Goal: Task Accomplishment & Management: Manage account settings

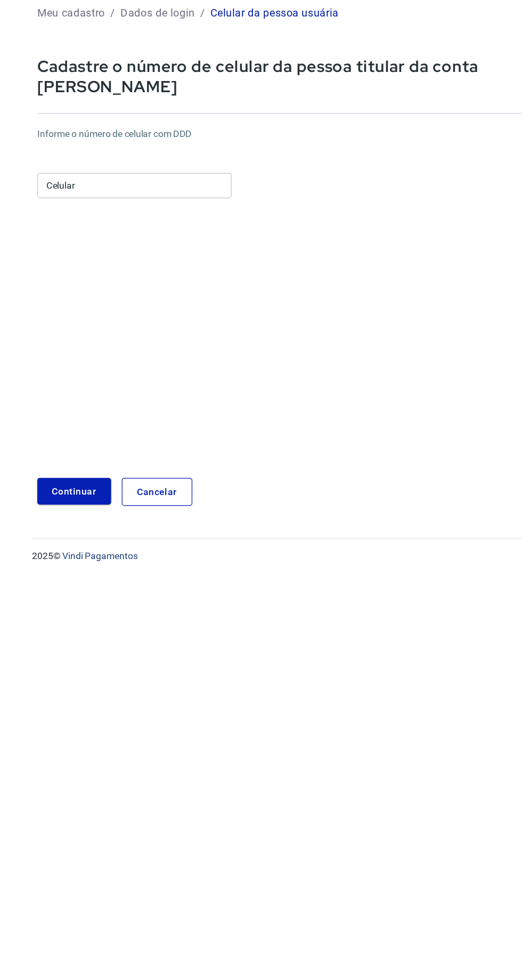
click at [157, 196] on input "Celular" at bounding box center [108, 206] width 156 height 20
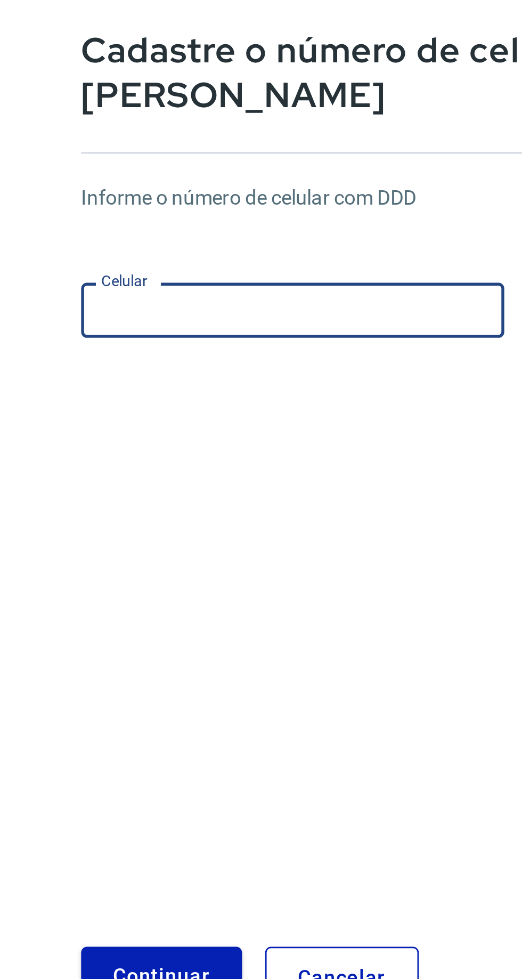
type input "(11) 93238-2313"
click at [78, 442] on button "Continuar" at bounding box center [59, 451] width 59 height 22
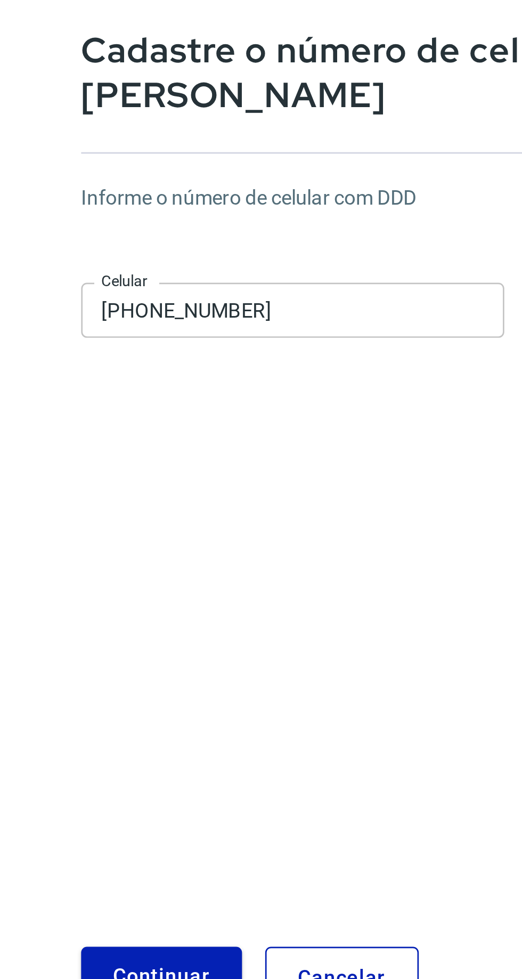
click at [67, 442] on button "Continuar" at bounding box center [59, 451] width 59 height 22
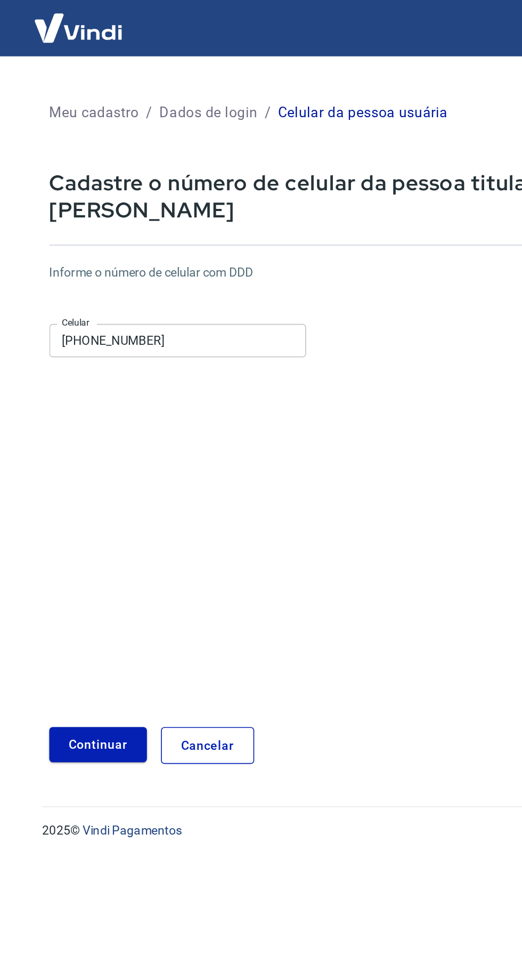
click at [67, 440] on button "Continuar" at bounding box center [59, 451] width 59 height 22
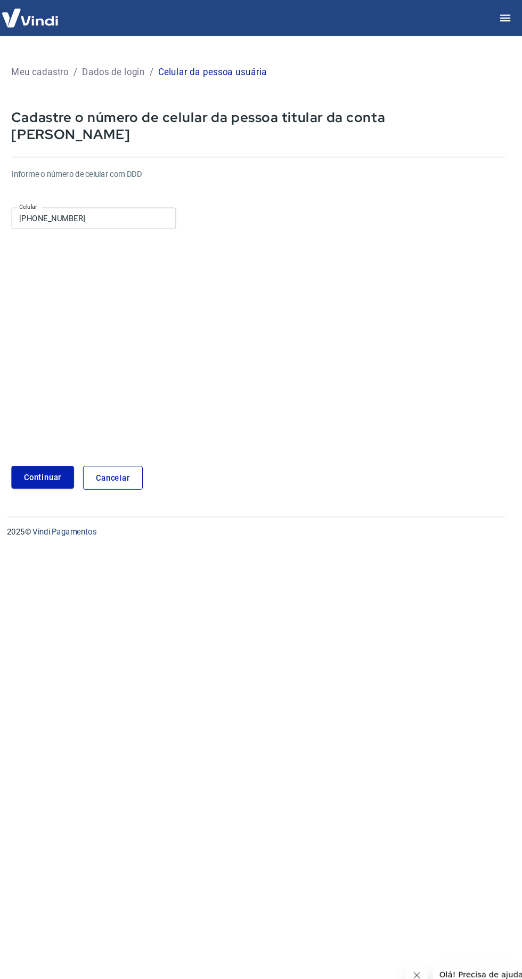
click at [78, 440] on button "Continuar" at bounding box center [59, 451] width 59 height 22
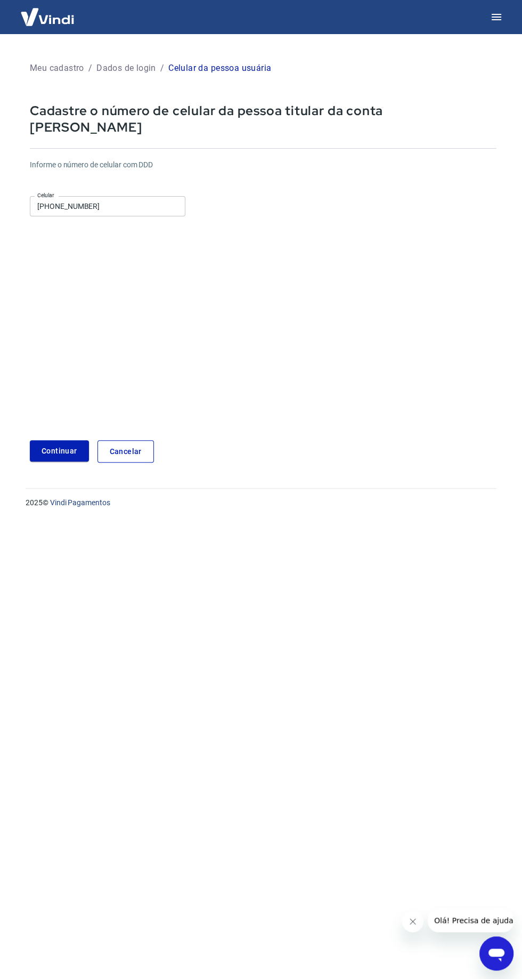
click at [62, 440] on button "Continuar" at bounding box center [59, 451] width 59 height 22
click at [56, 73] on p "Meu cadastro" at bounding box center [57, 68] width 54 height 13
click at [67, 77] on div "Meu cadastro / Dados de login / Celular da pessoa usuária Cadastre o número de …" at bounding box center [263, 261] width 492 height 428
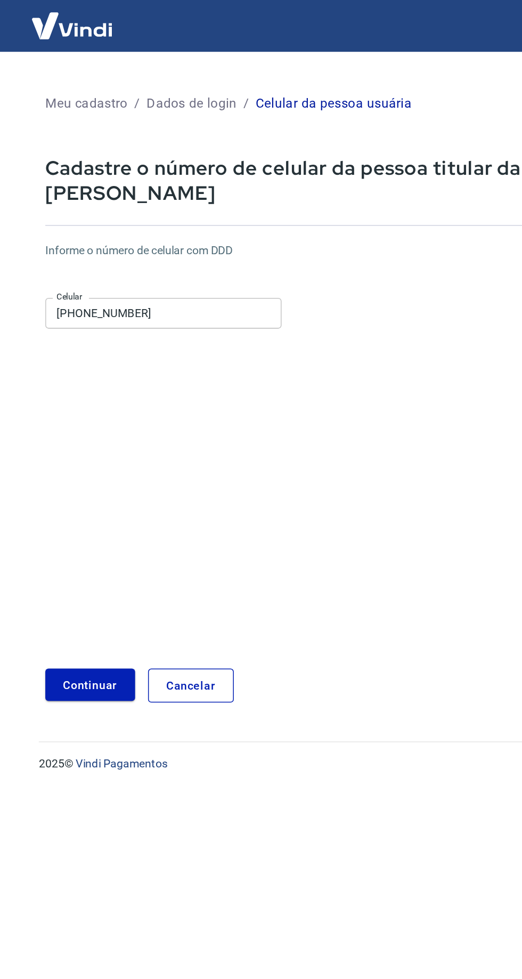
click at [63, 74] on p "Meu cadastro" at bounding box center [57, 68] width 54 height 13
click at [61, 66] on p "Meu cadastro" at bounding box center [57, 68] width 54 height 13
click at [64, 76] on div "Meu cadastro / Dados de login / Celular da pessoa usuária" at bounding box center [263, 68] width 467 height 17
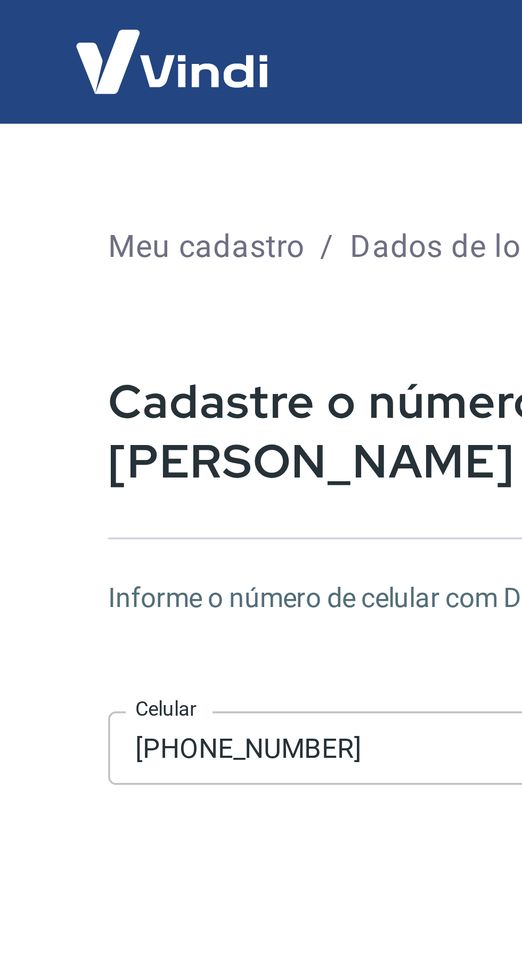
click at [55, 30] on img at bounding box center [47, 17] width 69 height 33
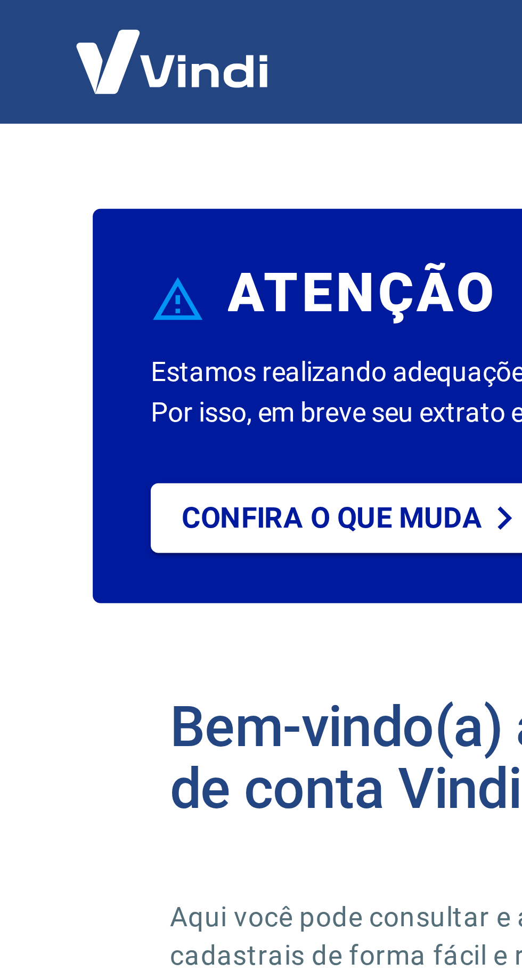
click at [59, 72] on div "ATENÇÃO" at bounding box center [261, 82] width 439 height 29
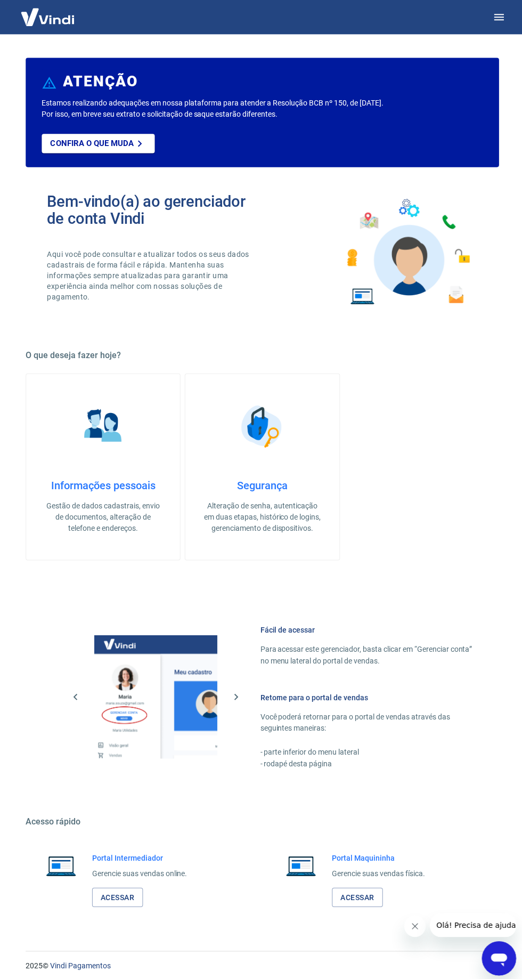
click at [496, 29] on button "button" at bounding box center [497, 17] width 26 height 26
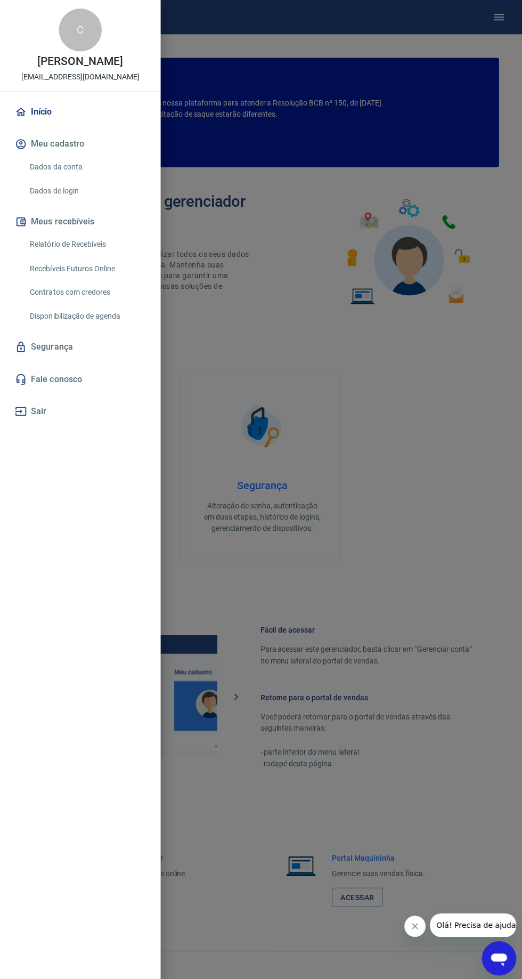
click at [92, 35] on div "C" at bounding box center [80, 30] width 43 height 43
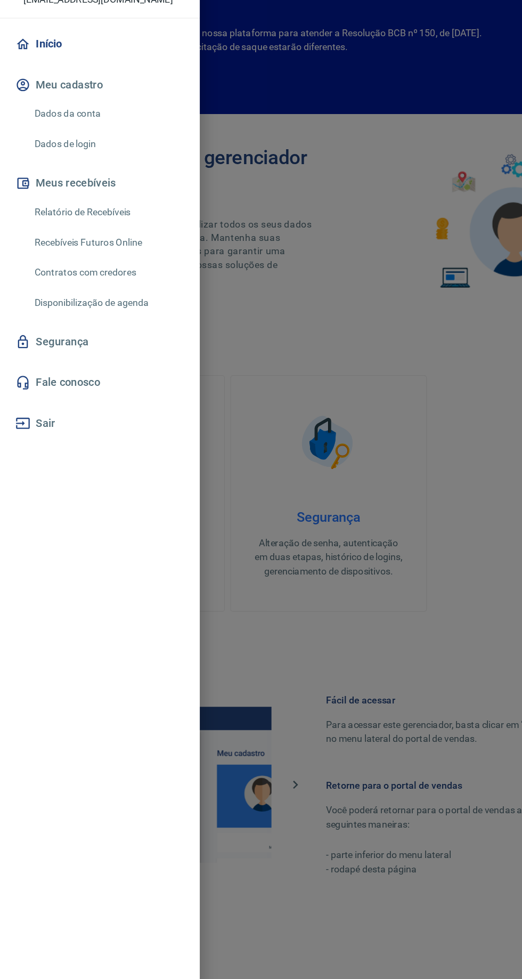
click at [81, 171] on link "Dados da conta" at bounding box center [86, 166] width 121 height 22
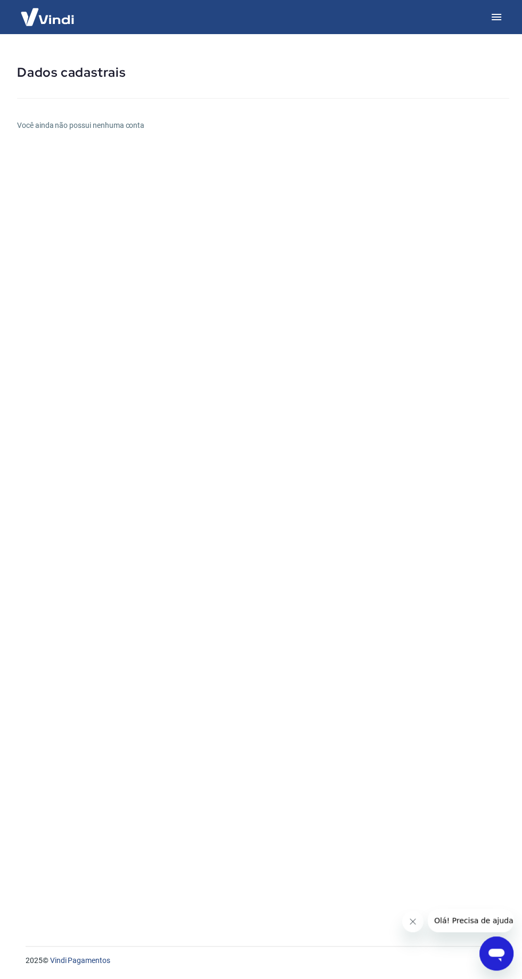
click at [134, 136] on div "Dados cadastrais Você ainda não possui nenhuma conta" at bounding box center [263, 483] width 518 height 899
click at [499, 26] on button "button" at bounding box center [497, 17] width 26 height 26
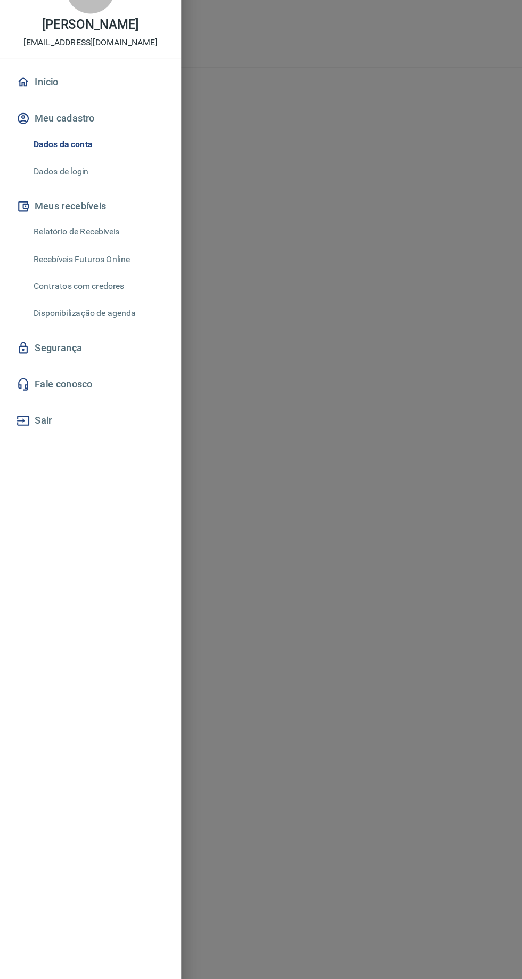
click at [81, 148] on button "Meu cadastro" at bounding box center [80, 143] width 134 height 23
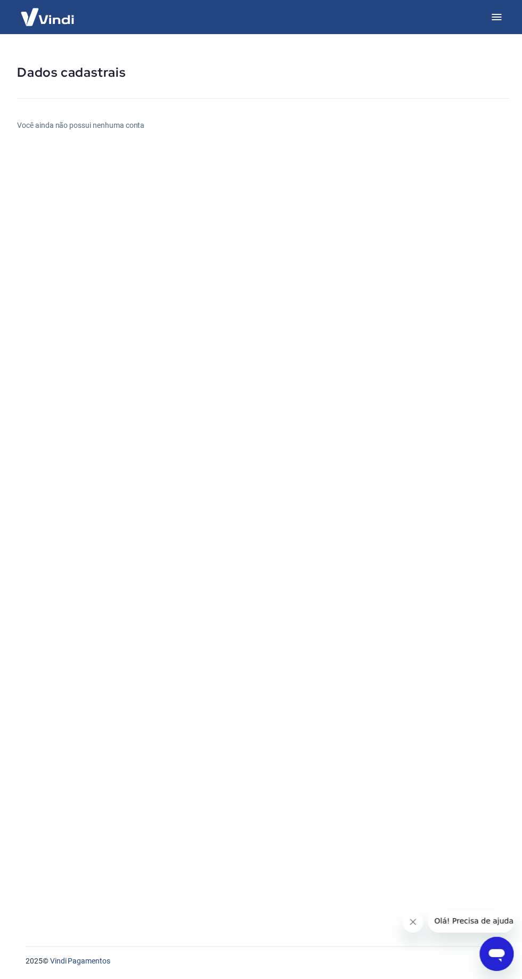
click at [498, 29] on button "button" at bounding box center [497, 17] width 26 height 26
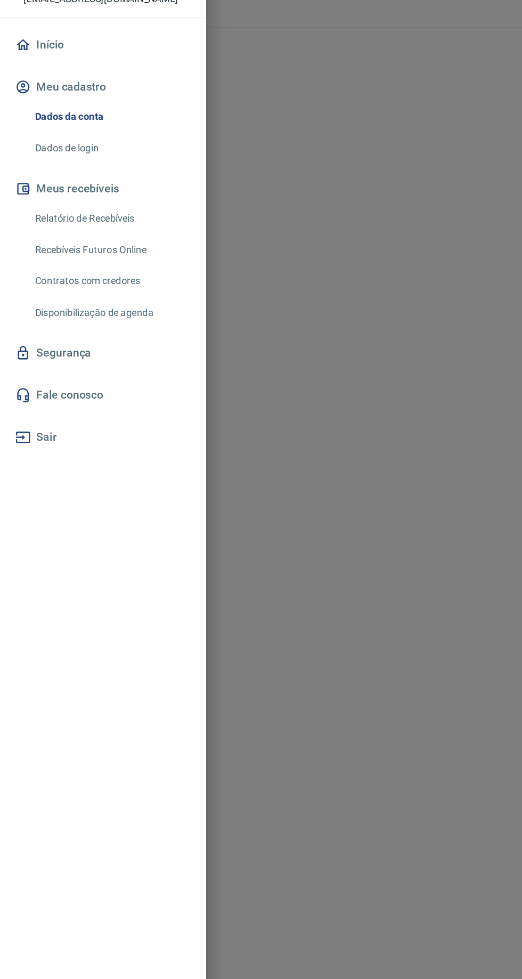
click at [68, 189] on link "Dados de login" at bounding box center [86, 190] width 121 height 22
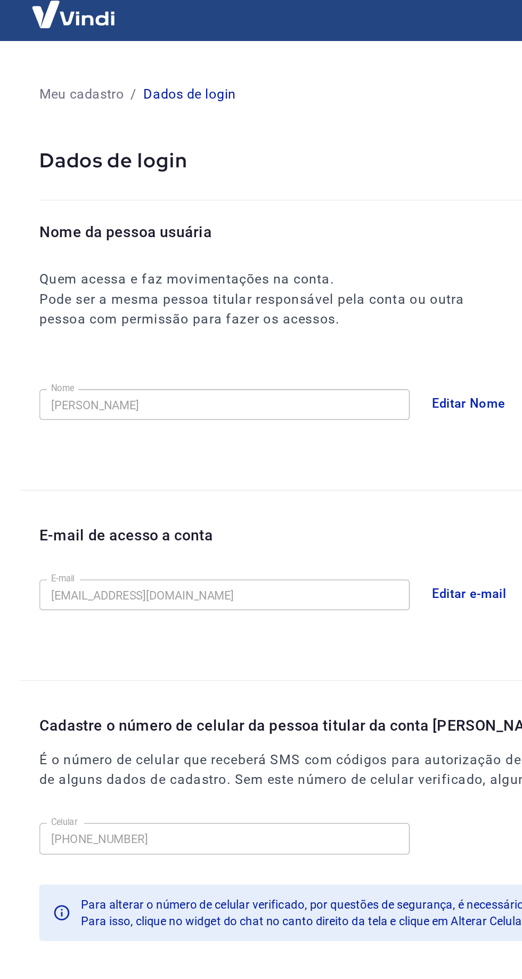
click at [62, 67] on p "Meu cadastro" at bounding box center [53, 68] width 54 height 13
click at [64, 73] on p "Meu cadastro" at bounding box center [53, 68] width 54 height 13
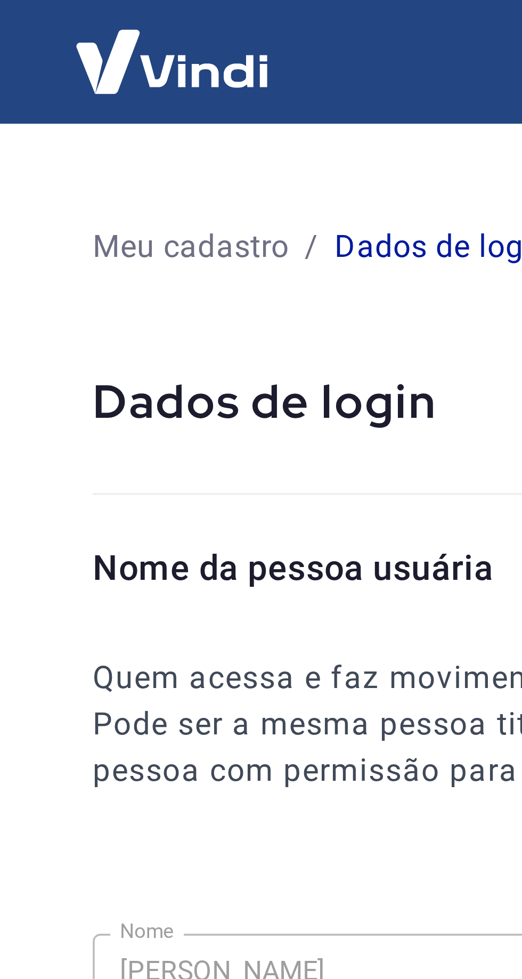
click at [60, 68] on p "Meu cadastro" at bounding box center [53, 68] width 54 height 13
click at [63, 64] on p "Meu cadastro" at bounding box center [53, 68] width 54 height 13
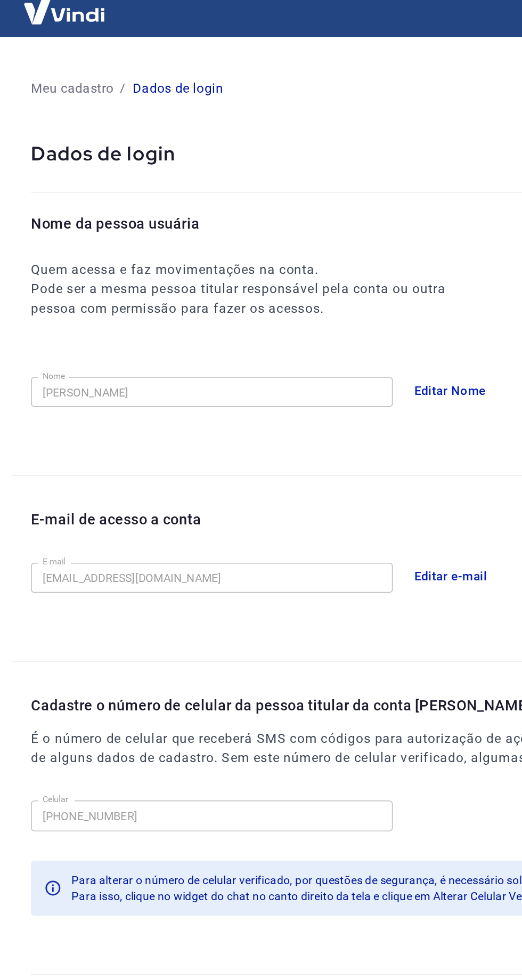
click at [67, 82] on div "Meu cadastro / Dados de login" at bounding box center [261, 68] width 497 height 43
click at [78, 74] on p "Meu cadastro" at bounding box center [53, 68] width 54 height 13
click at [139, 66] on p "Dados de login" at bounding box center [122, 68] width 60 height 13
click at [62, 74] on p "Meu cadastro" at bounding box center [53, 68] width 54 height 13
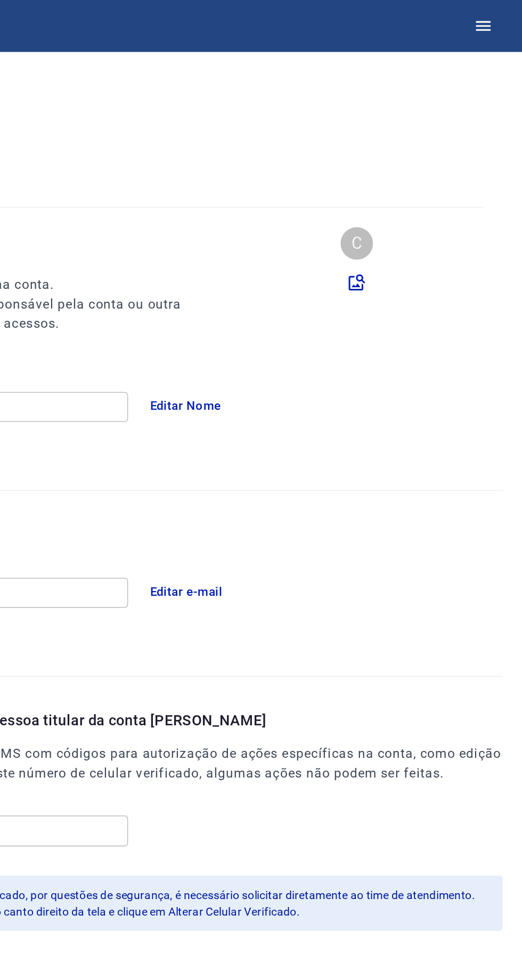
click at [493, 26] on button "button" at bounding box center [497, 17] width 26 height 26
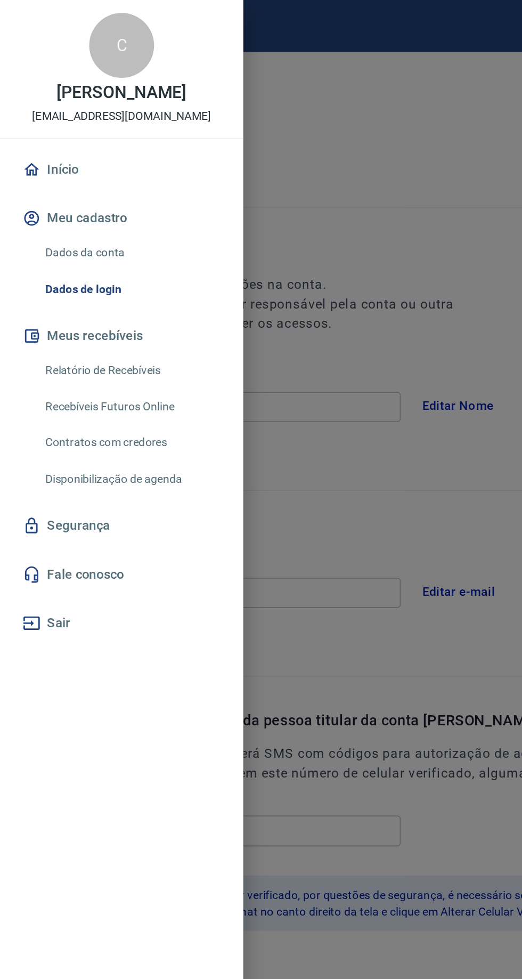
click at [69, 166] on link "Dados da conta" at bounding box center [86, 166] width 121 height 22
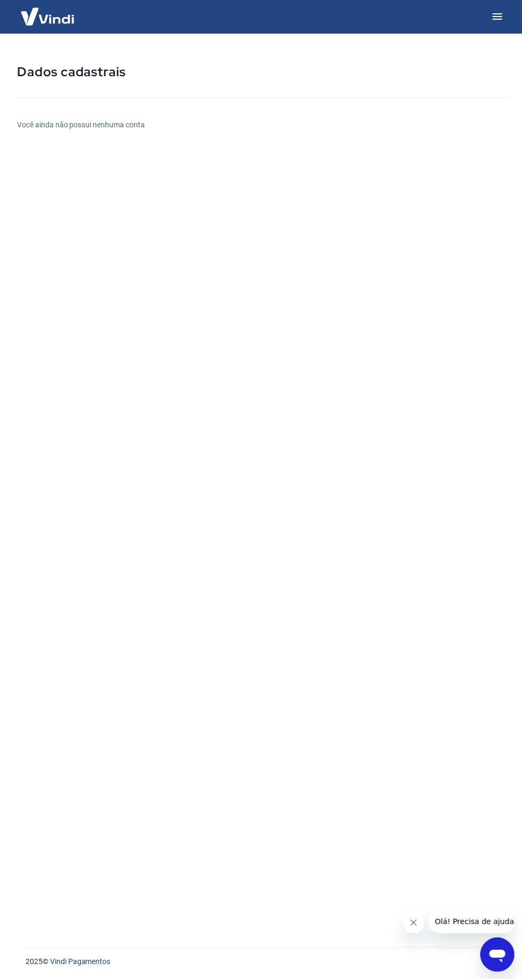
click at [493, 28] on button "button" at bounding box center [497, 17] width 26 height 26
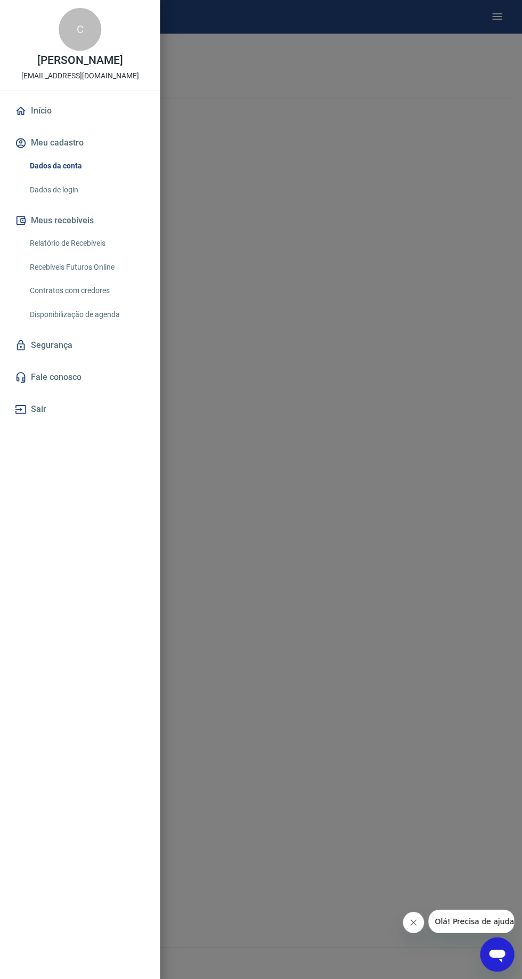
click at [103, 39] on div "C Cibelle Suzuki cibellesuzuki@gmail.com" at bounding box center [80, 45] width 160 height 91
click at [102, 72] on p "cibellesuzuki@gmail.com" at bounding box center [80, 76] width 118 height 11
click at [103, 30] on div "C Cibelle Suzuki cibellesuzuki@gmail.com" at bounding box center [80, 45] width 160 height 91
click at [96, 37] on div "C" at bounding box center [80, 30] width 43 height 43
click at [62, 117] on link "Início" at bounding box center [80, 111] width 134 height 23
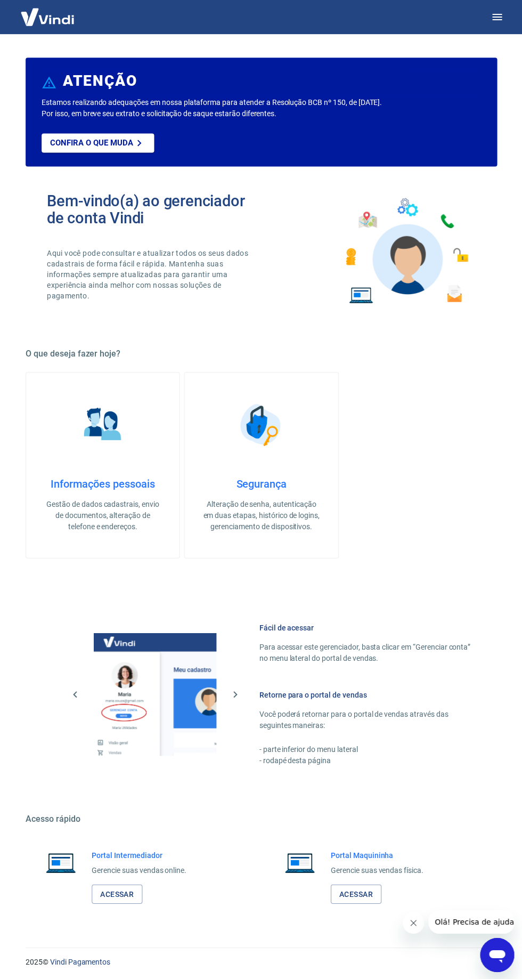
click at [496, 28] on button "button" at bounding box center [497, 17] width 26 height 26
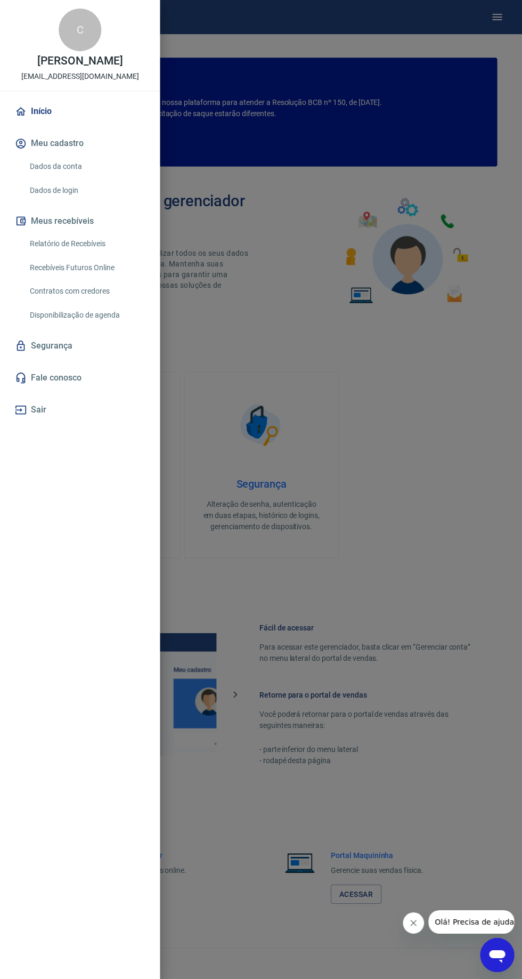
click at [493, 42] on div at bounding box center [261, 489] width 522 height 979
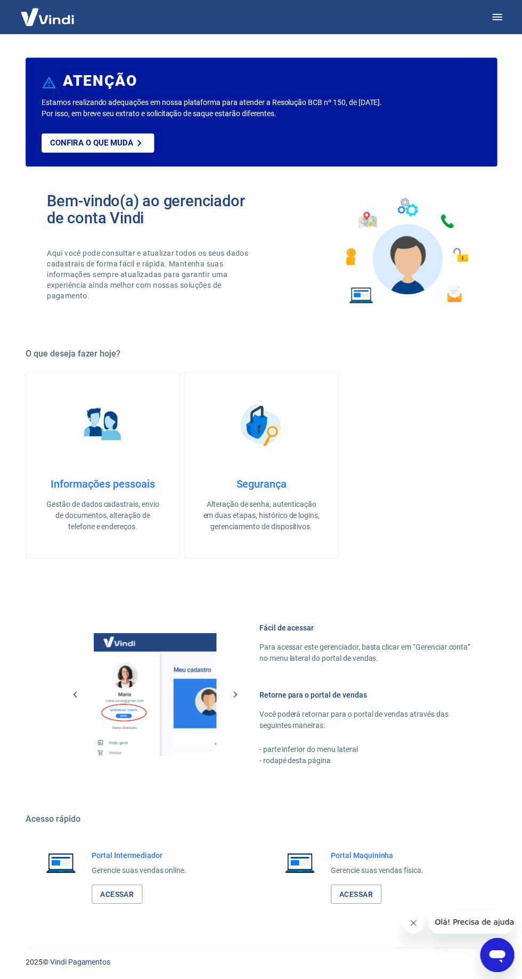
click at [496, 28] on button "button" at bounding box center [497, 17] width 26 height 26
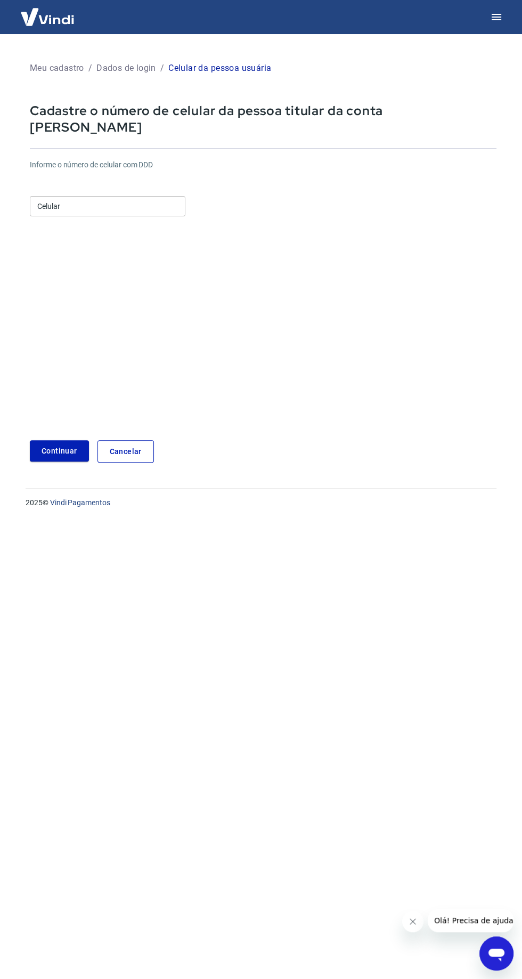
click at [148, 197] on input "Celular" at bounding box center [108, 206] width 156 height 20
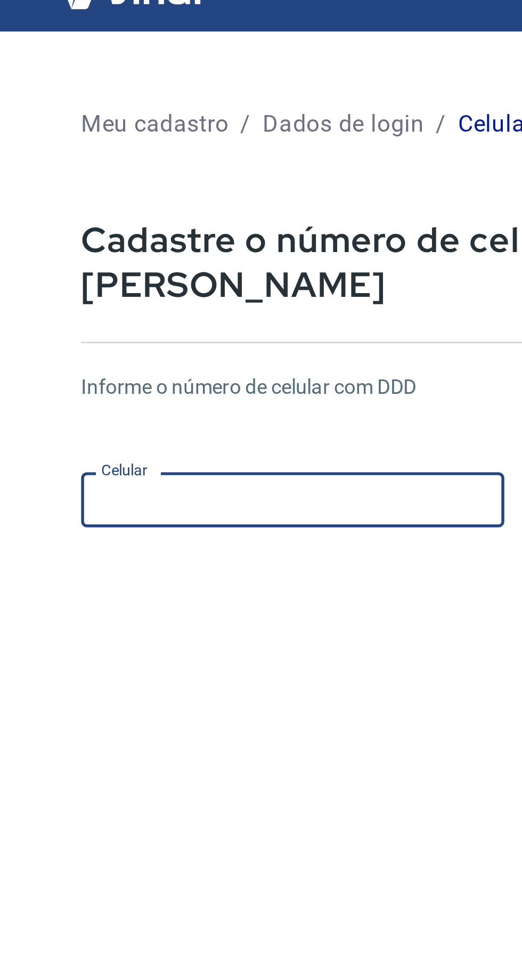
type input "(11) 93238-2313"
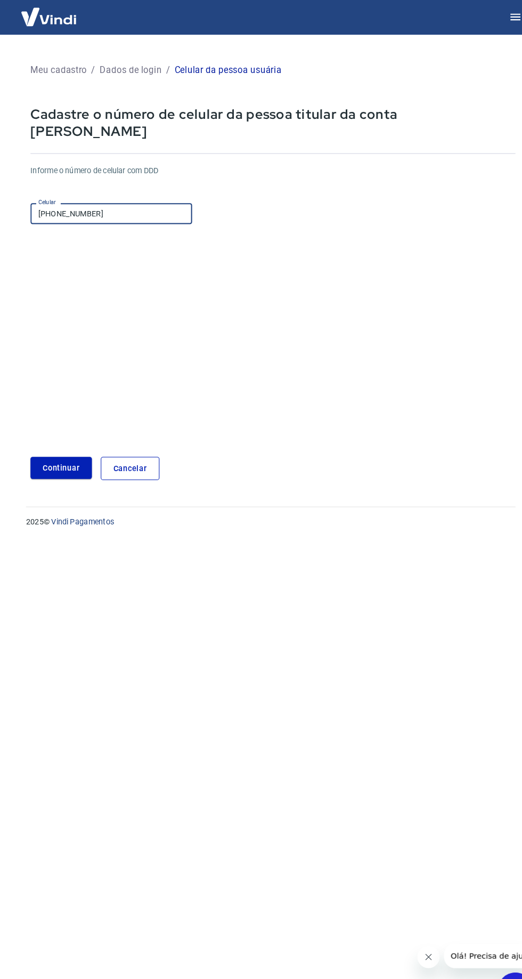
click at [67, 442] on button "Continuar" at bounding box center [59, 451] width 59 height 22
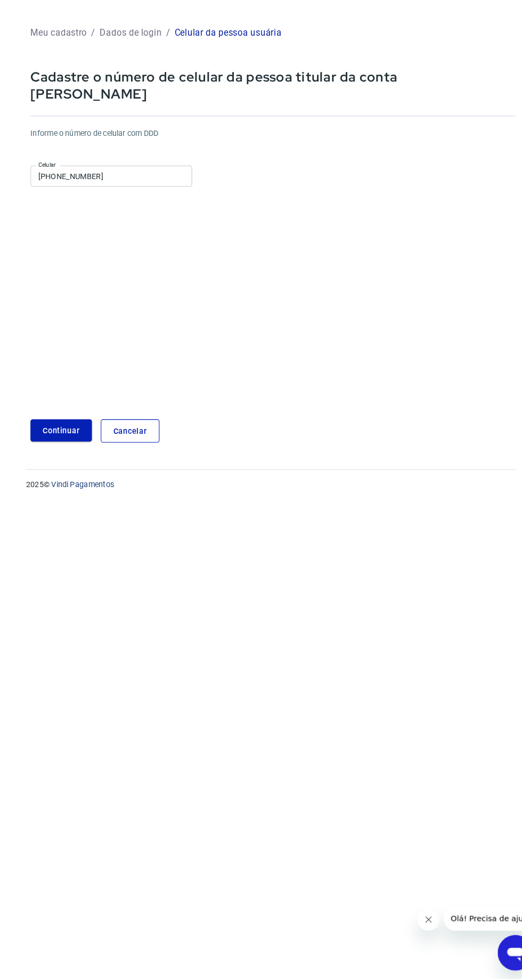
click at [237, 751] on main "Meu cadastro / Dados de login / Celular da pessoa usuária Cadastre o número de …" at bounding box center [261, 506] width 522 height 945
click at [141, 440] on link "Cancelar" at bounding box center [126, 451] width 56 height 23
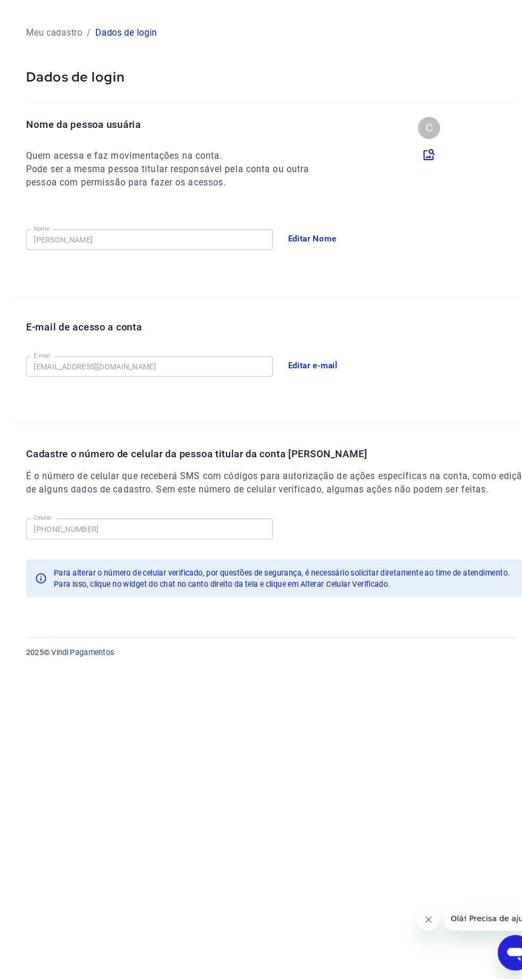
click at [70, 74] on p "Meu cadastro" at bounding box center [53, 68] width 54 height 13
click at [63, 74] on p "Meu cadastro" at bounding box center [53, 68] width 54 height 13
